Goal: Transaction & Acquisition: Purchase product/service

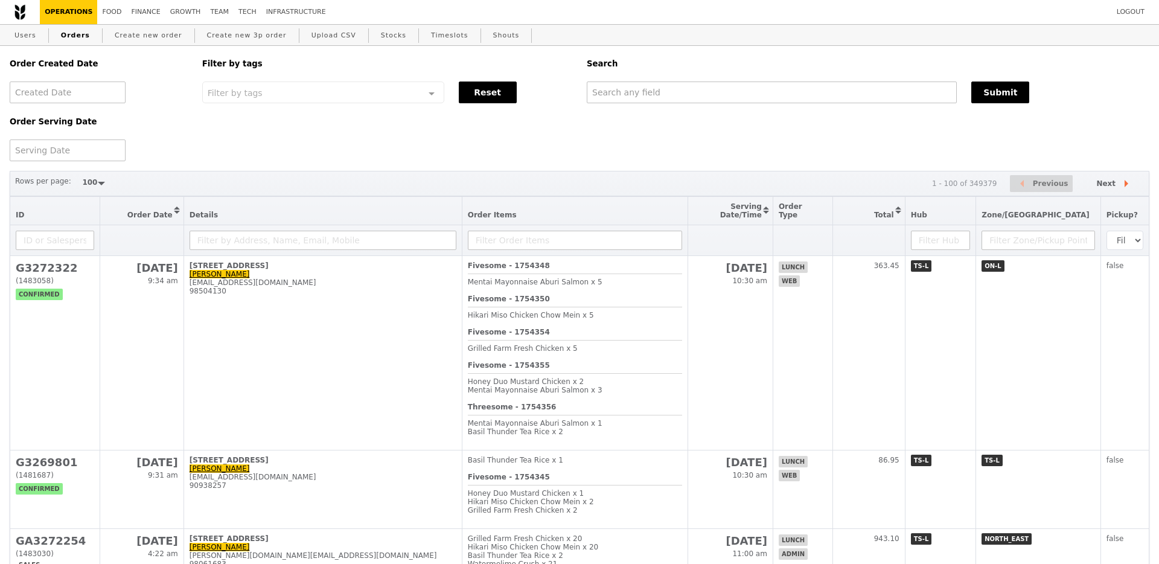
select select "100"
click at [637, 95] on input "text" at bounding box center [771, 93] width 370 height 22
paste input "G3244553"
type input "G3244553"
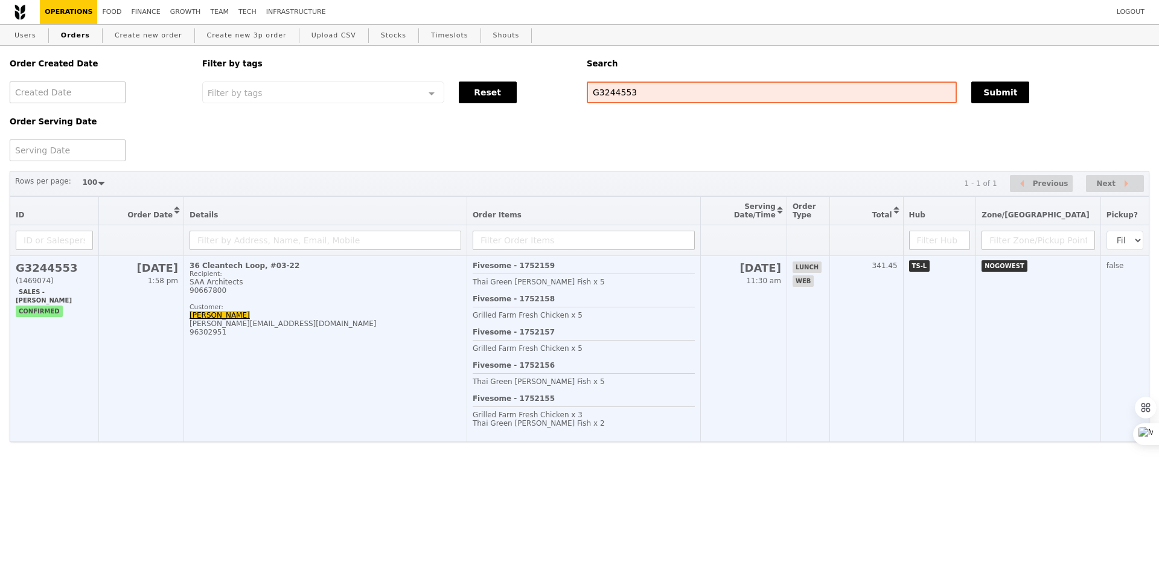
click at [695, 280] on div "Fivesome - 1752159 Thai Green [PERSON_NAME] Fish x 5" at bounding box center [584, 277] width 222 height 33
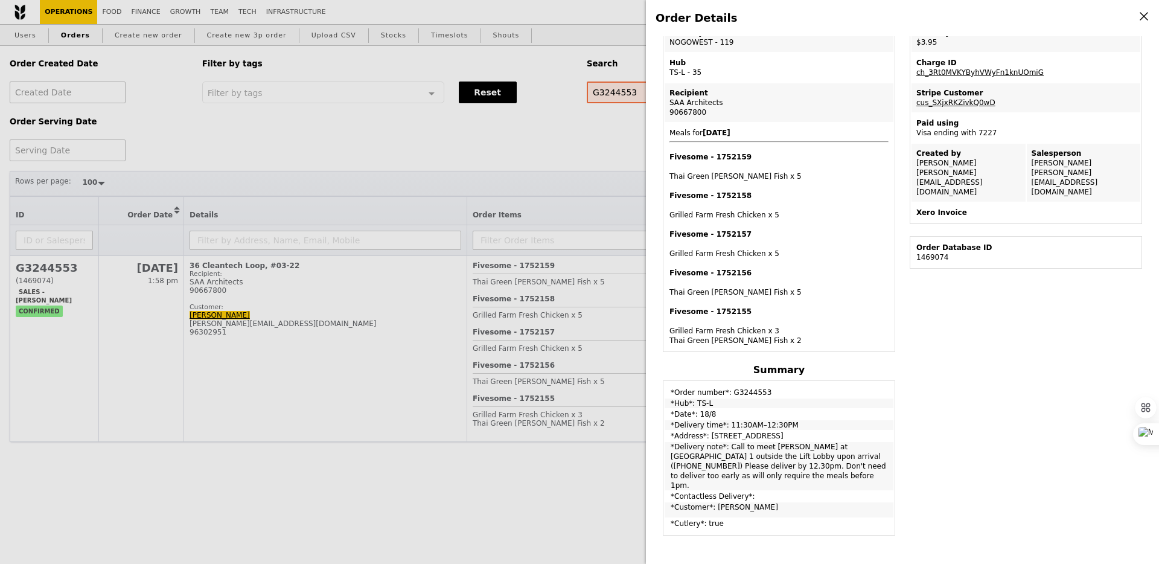
scroll to position [225, 0]
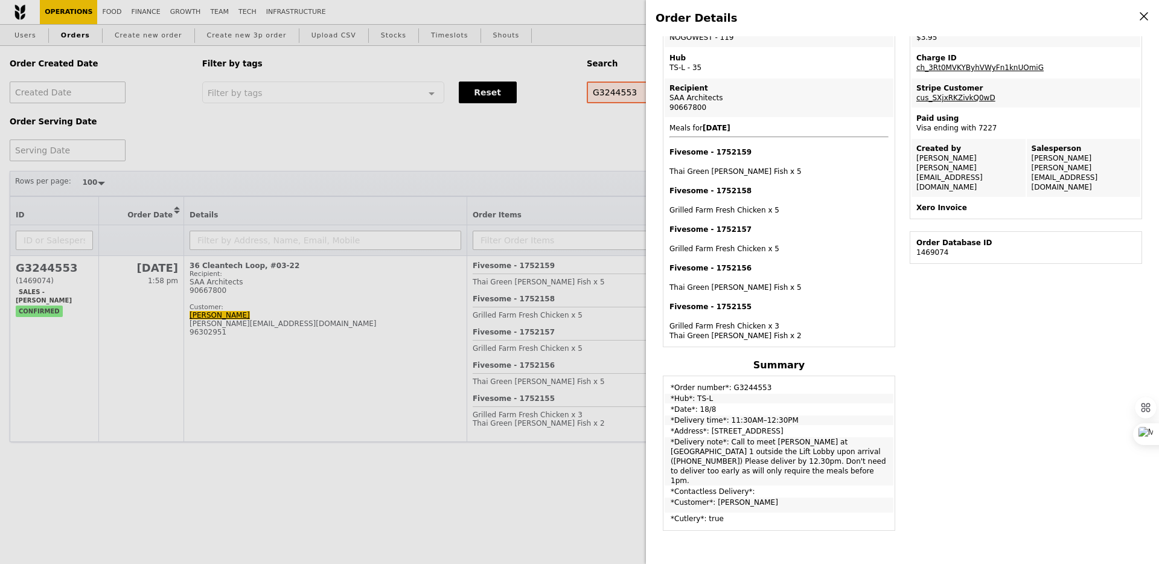
click at [805, 452] on td "*Delivery note*: Call to meet [PERSON_NAME] at [GEOGRAPHIC_DATA] 1 outside the …" at bounding box center [779, 461] width 229 height 48
drag, startPoint x: 818, startPoint y: 452, endPoint x: 783, endPoint y: 452, distance: 35.0
click at [783, 452] on td "*Delivery note*: Call to meet [PERSON_NAME] at [GEOGRAPHIC_DATA] 1 outside the …" at bounding box center [779, 461] width 229 height 48
copy td "9066 7800"
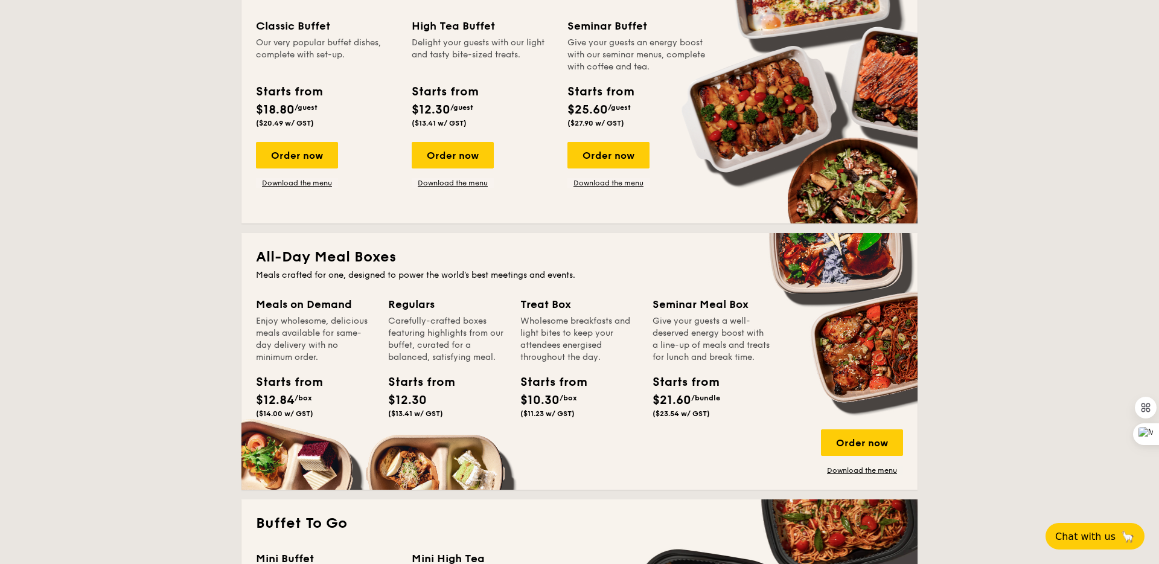
scroll to position [592, 0]
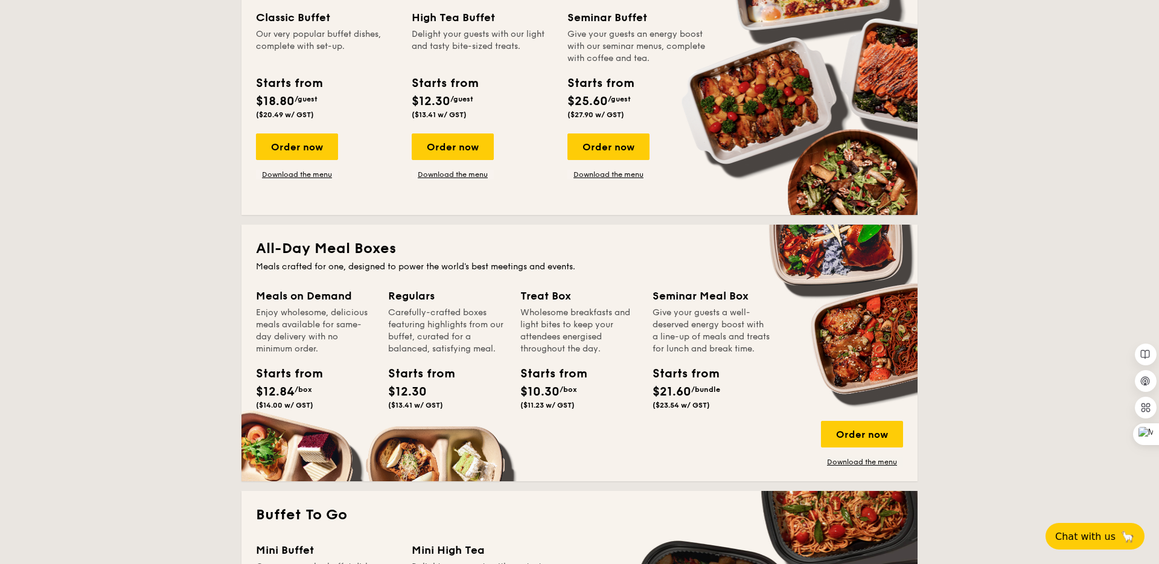
scroll to position [613, 0]
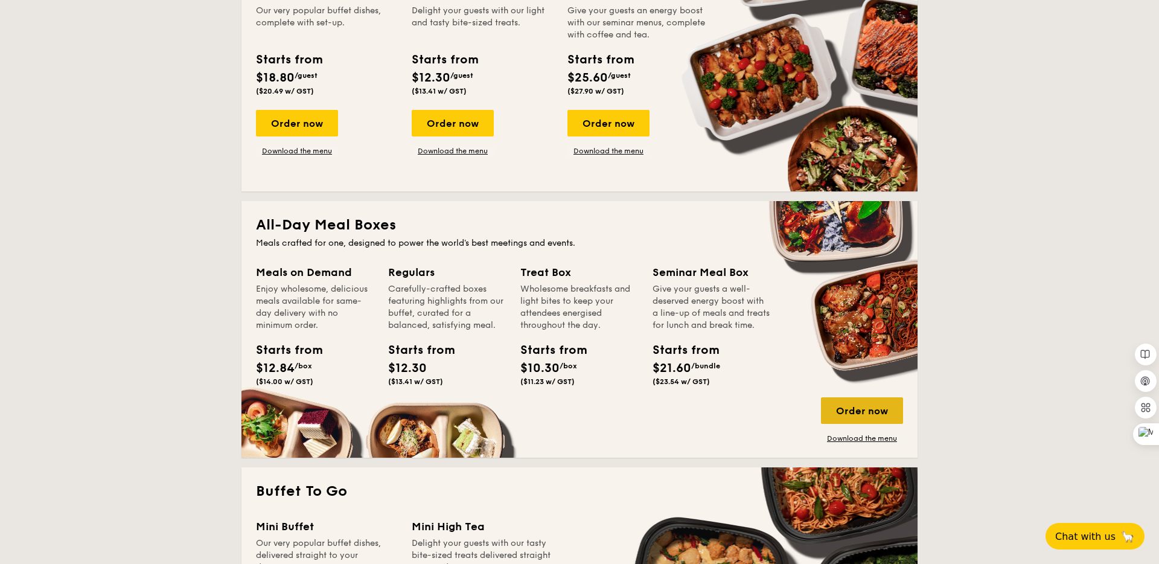
click at [861, 411] on div "Order now" at bounding box center [862, 410] width 82 height 27
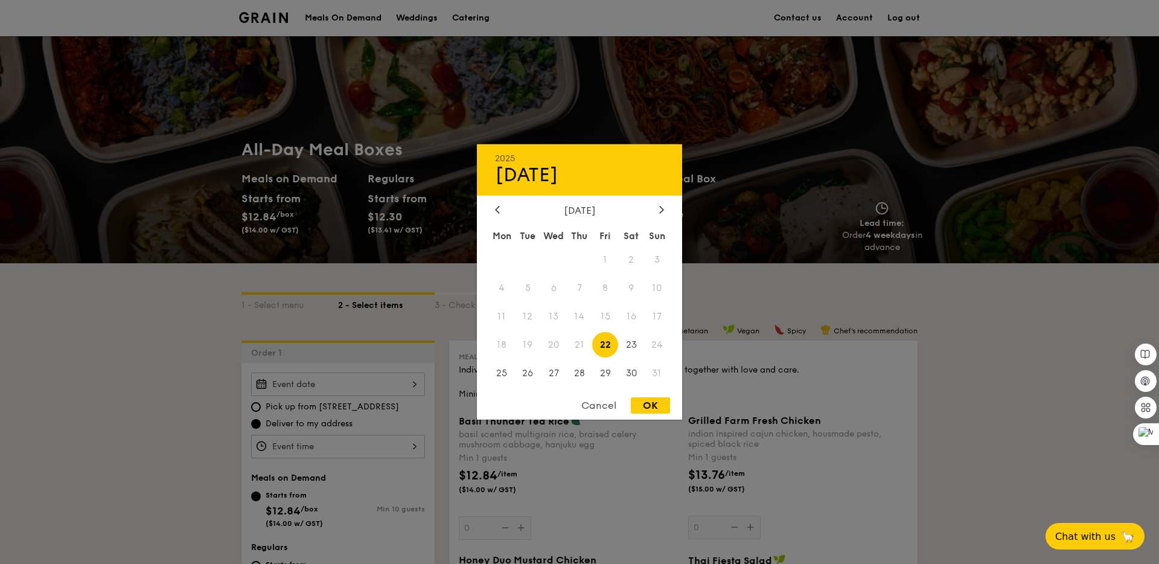
click at [315, 377] on div "2025 Aug 22 August 2025 Mon Tue Wed Thu Fri Sat Sun 1 2 3 4 5 6 7 8 9 10 11 12 …" at bounding box center [338, 385] width 174 height 24
click at [741, 327] on div at bounding box center [579, 282] width 1159 height 564
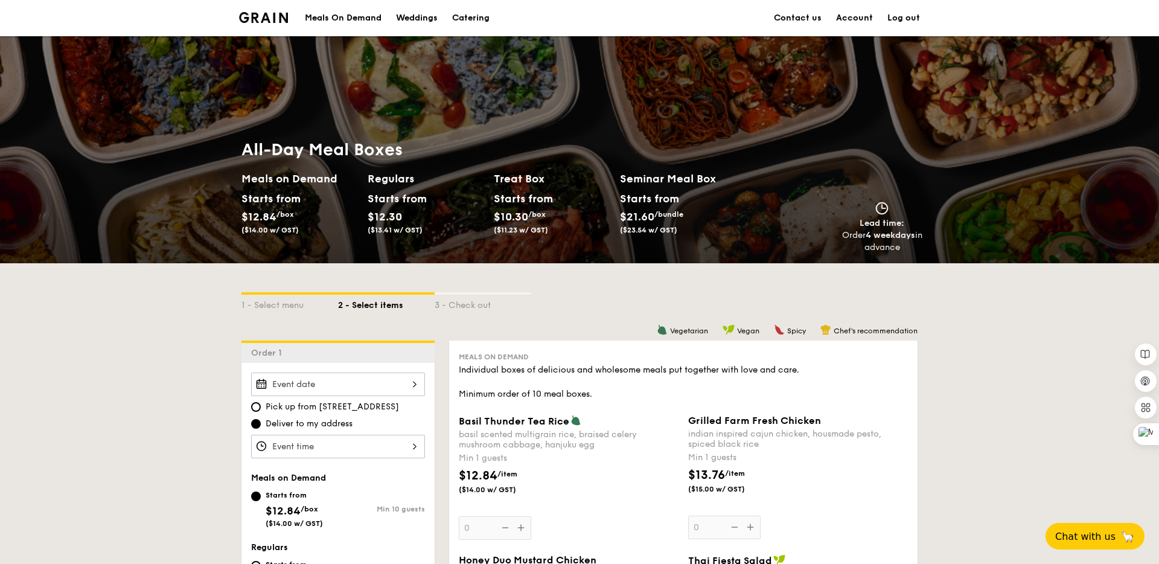
click at [370, 385] on div at bounding box center [338, 385] width 174 height 24
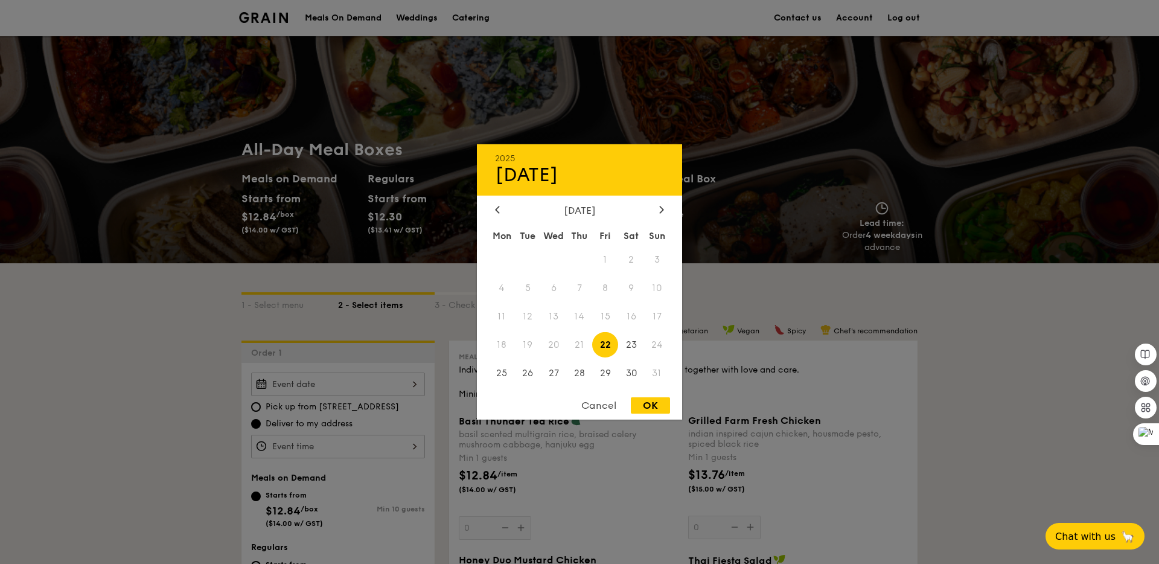
click at [456, 441] on div at bounding box center [579, 282] width 1159 height 564
